Goal: Communication & Community: Answer question/provide support

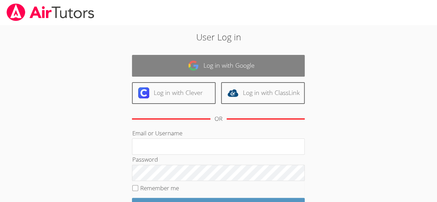
click at [210, 74] on link "Log in with Google" at bounding box center [218, 66] width 173 height 22
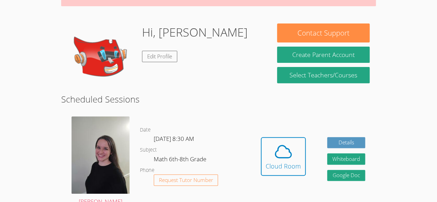
scroll to position [88, 0]
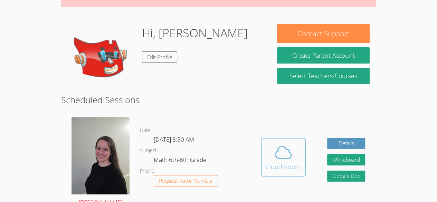
click at [291, 169] on div "Cloud Room" at bounding box center [283, 167] width 35 height 10
click at [278, 160] on icon at bounding box center [283, 152] width 19 height 19
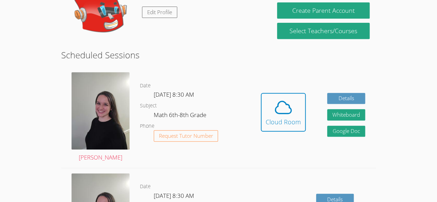
scroll to position [132, 0]
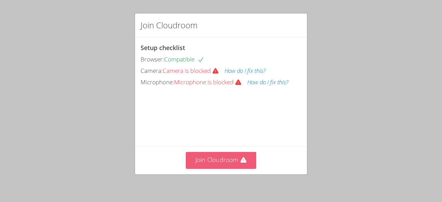
click at [241, 161] on icon at bounding box center [244, 161] width 6 height 6
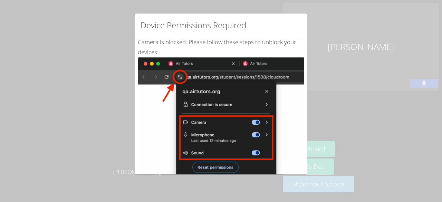
click at [152, 12] on div "Device Permissions Required Camera is blocked . Please follow these steps to un…" at bounding box center [221, 101] width 442 height 202
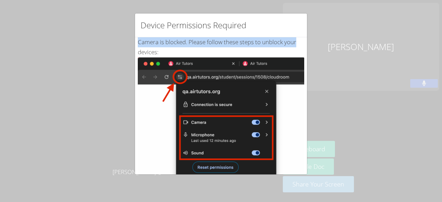
drag, startPoint x: 300, startPoint y: 35, endPoint x: 301, endPoint y: 44, distance: 9.0
click at [301, 44] on div "Device Permissions Required Camera is blocked . Please follow these steps to un…" at bounding box center [221, 94] width 173 height 162
click at [324, 42] on div "Device Permissions Required Camera is blocked . Please follow these steps to un…" at bounding box center [221, 101] width 442 height 202
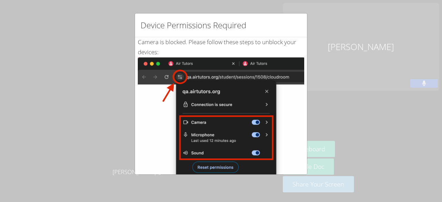
click at [324, 44] on div "Device Permissions Required Camera is blocked . Please follow these steps to un…" at bounding box center [221, 101] width 442 height 202
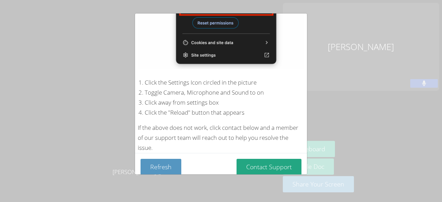
scroll to position [144, 0]
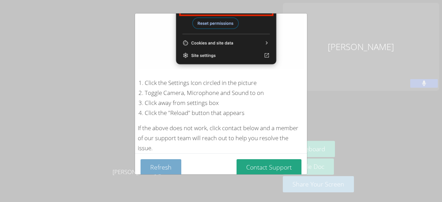
click at [163, 166] on button "Refresh" at bounding box center [161, 167] width 41 height 16
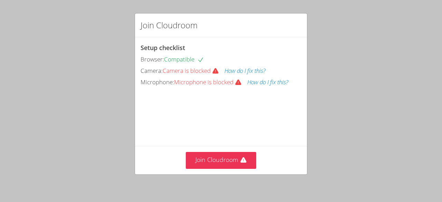
click at [253, 69] on button "How do I fix this?" at bounding box center [245, 71] width 41 height 10
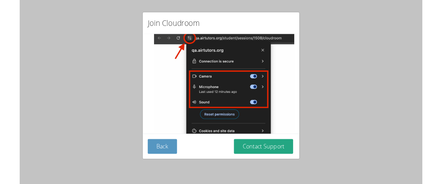
scroll to position [113, 0]
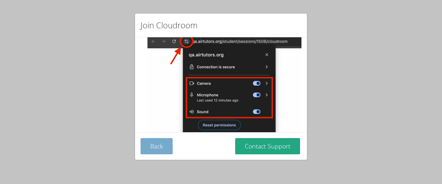
click at [156, 148] on button "Back" at bounding box center [157, 146] width 32 height 16
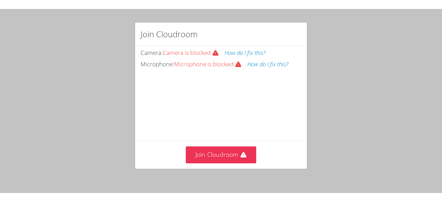
scroll to position [44, 0]
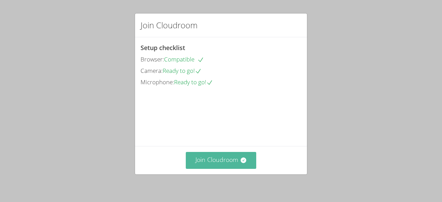
click at [218, 160] on button "Join Cloudroom" at bounding box center [221, 160] width 71 height 17
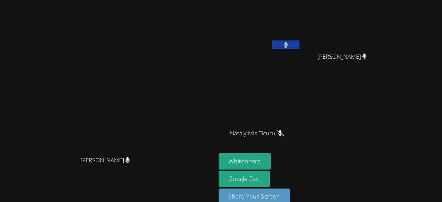
drag, startPoint x: 276, startPoint y: 162, endPoint x: 422, endPoint y: 141, distance: 148.4
click at [386, 141] on div "Jeremith Gamez Lopez Evelyn Caal Torres Evelyn Caal Torres Nataly Mis Ticuru Na…" at bounding box center [302, 78] width 167 height 151
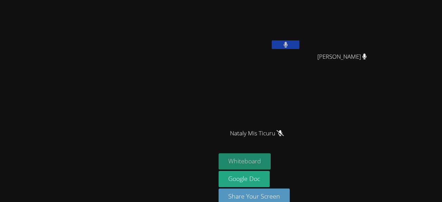
click at [271, 160] on button "Whiteboard" at bounding box center [245, 161] width 52 height 16
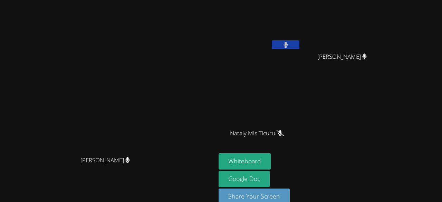
click at [300, 42] on button at bounding box center [286, 44] width 28 height 9
click at [290, 42] on icon at bounding box center [285, 45] width 7 height 6
click at [300, 44] on button at bounding box center [286, 44] width 28 height 9
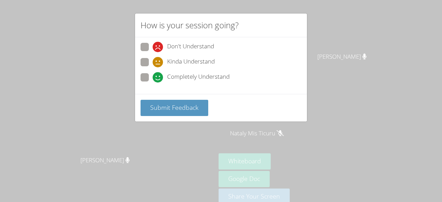
click at [331, 43] on div "How is your session going? Don't Understand Kinda Understand Completely Underst…" at bounding box center [221, 101] width 442 height 202
click at [185, 76] on span "Completely Understand" at bounding box center [198, 77] width 63 height 10
click at [159, 76] on input "Completely Understand" at bounding box center [156, 76] width 6 height 6
radio input "true"
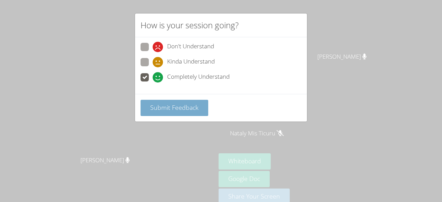
click at [188, 107] on span "Submit Feedback" at bounding box center [174, 107] width 48 height 8
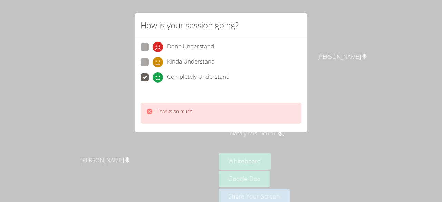
click at [206, 80] on span "Completely Understand" at bounding box center [198, 77] width 63 height 10
click at [159, 79] on input "Completely Understand" at bounding box center [156, 76] width 6 height 6
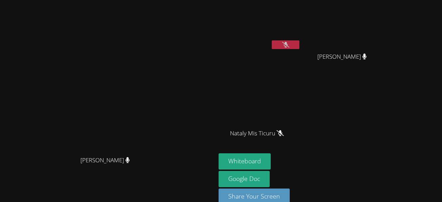
click at [300, 45] on button at bounding box center [286, 44] width 28 height 9
click at [288, 42] on icon at bounding box center [286, 45] width 4 height 6
